Goal: Task Accomplishment & Management: Complete application form

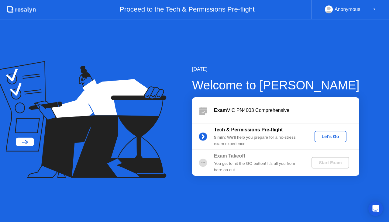
click at [339, 134] on div "Let's Go" at bounding box center [330, 136] width 27 height 5
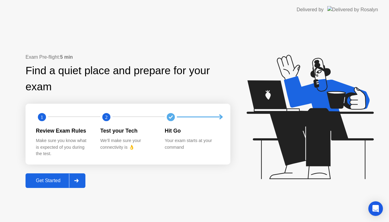
click at [81, 179] on div at bounding box center [76, 181] width 15 height 14
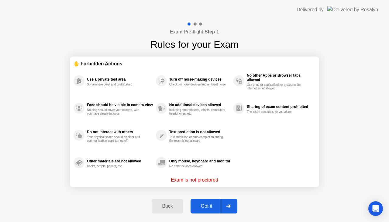
click at [209, 207] on div "Got it" at bounding box center [207, 205] width 29 height 5
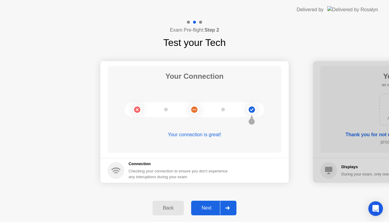
click at [209, 207] on div "Next" at bounding box center [206, 207] width 27 height 5
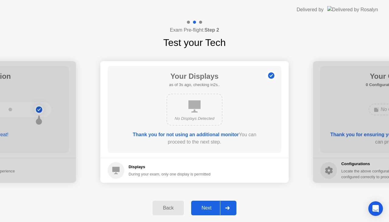
click at [209, 207] on div "Next" at bounding box center [206, 207] width 27 height 5
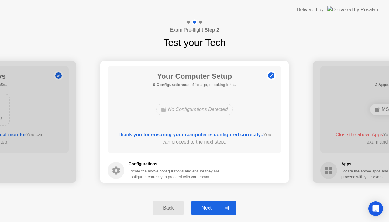
click at [209, 207] on div "Next" at bounding box center [206, 207] width 27 height 5
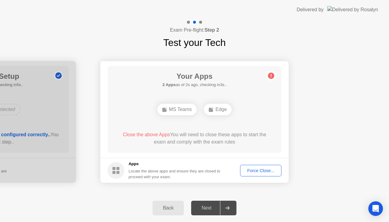
click at [261, 169] on div "Force Close..." at bounding box center [260, 170] width 37 height 5
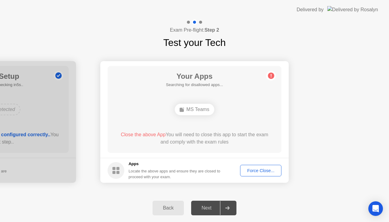
click at [262, 172] on div "Force Close..." at bounding box center [260, 170] width 37 height 5
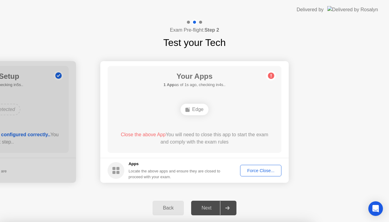
click at [271, 173] on div "Force Close..." at bounding box center [260, 170] width 37 height 5
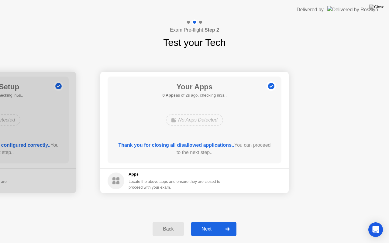
click at [205, 222] on div "Next" at bounding box center [206, 229] width 27 height 5
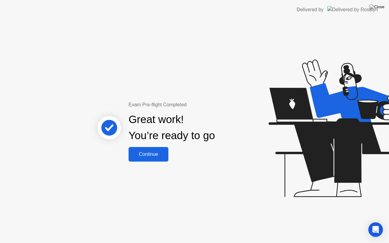
click at [150, 152] on div "Continue" at bounding box center [148, 154] width 36 height 5
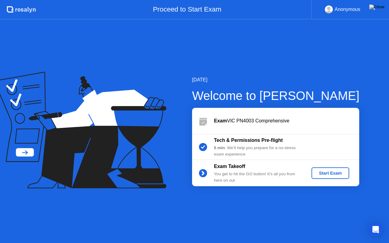
click at [341, 175] on div "Start Exam" at bounding box center [330, 173] width 33 height 5
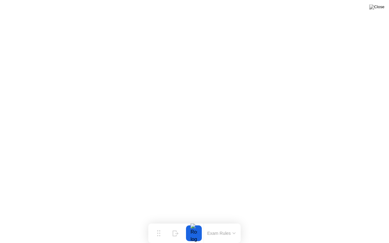
click at [376, 11] on button at bounding box center [377, 7] width 18 height 8
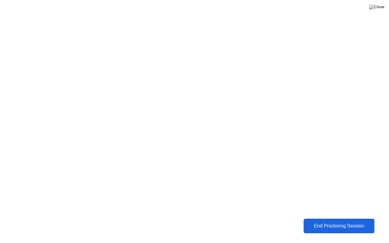
click at [316, 221] on button "End Proctoring Session" at bounding box center [339, 226] width 71 height 15
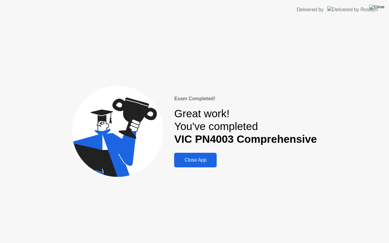
click at [378, 9] on img at bounding box center [377, 7] width 15 height 5
